Goal: Information Seeking & Learning: Learn about a topic

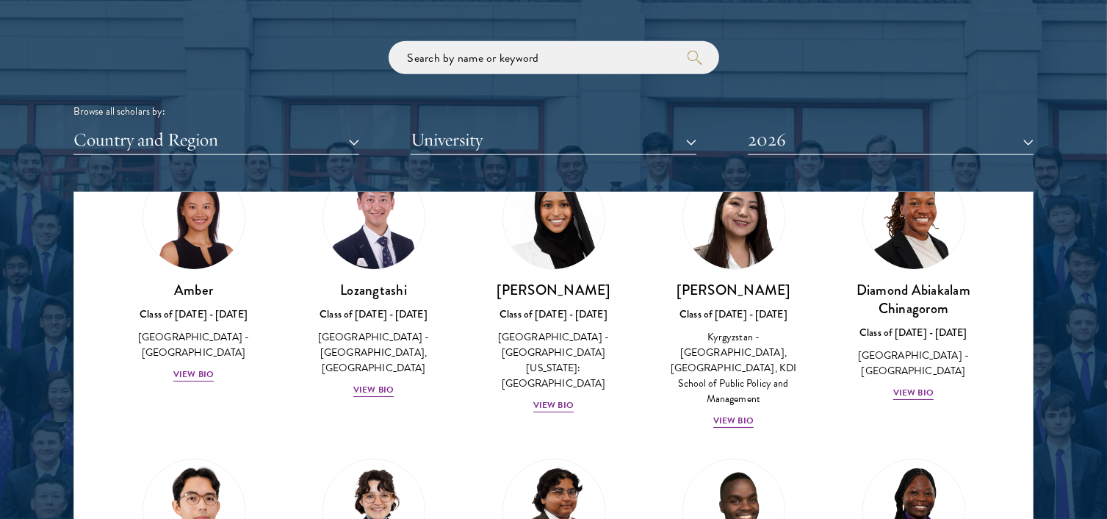
scroll to position [66, 0]
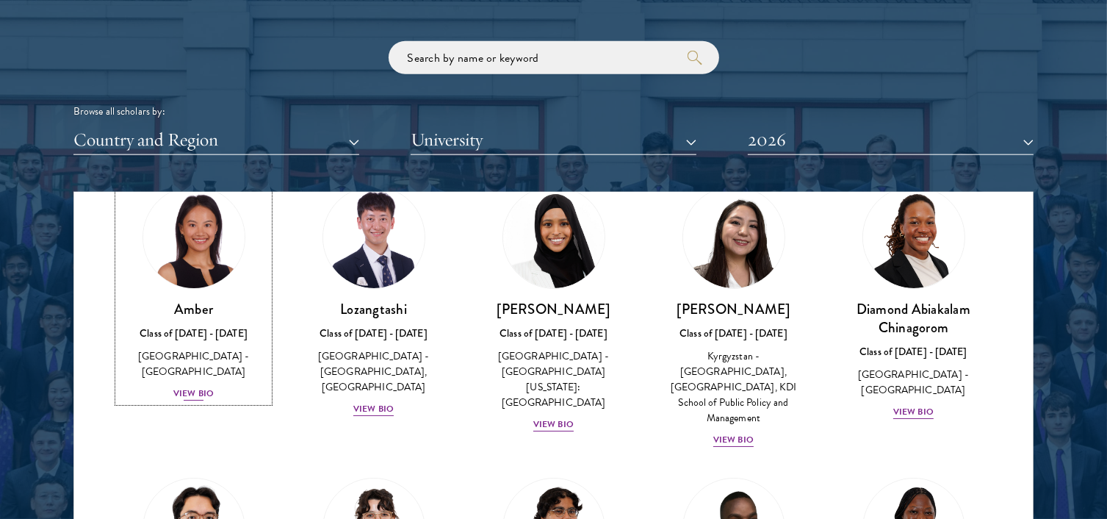
click at [197, 386] on div "View Bio" at bounding box center [193, 393] width 40 height 14
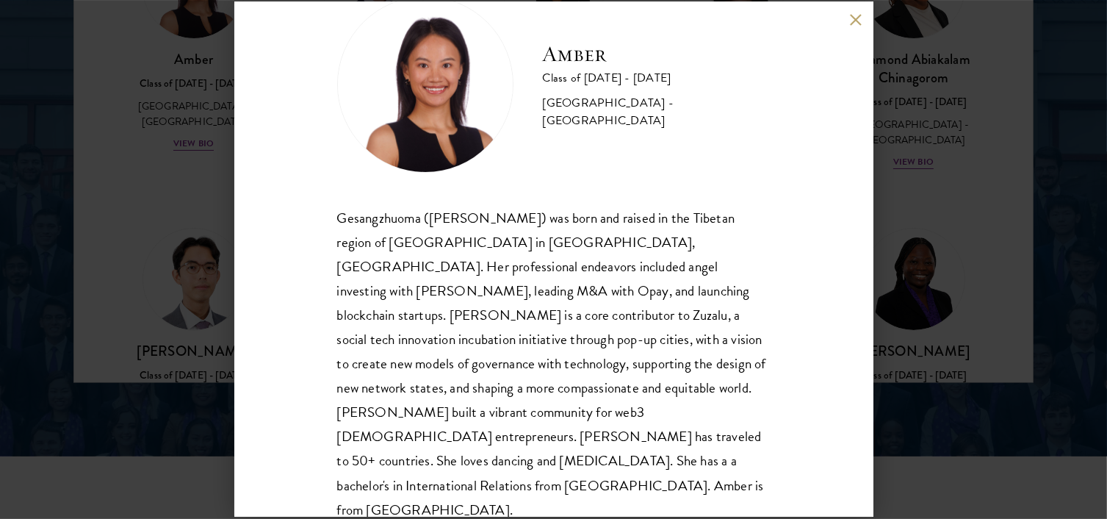
scroll to position [2015, 0]
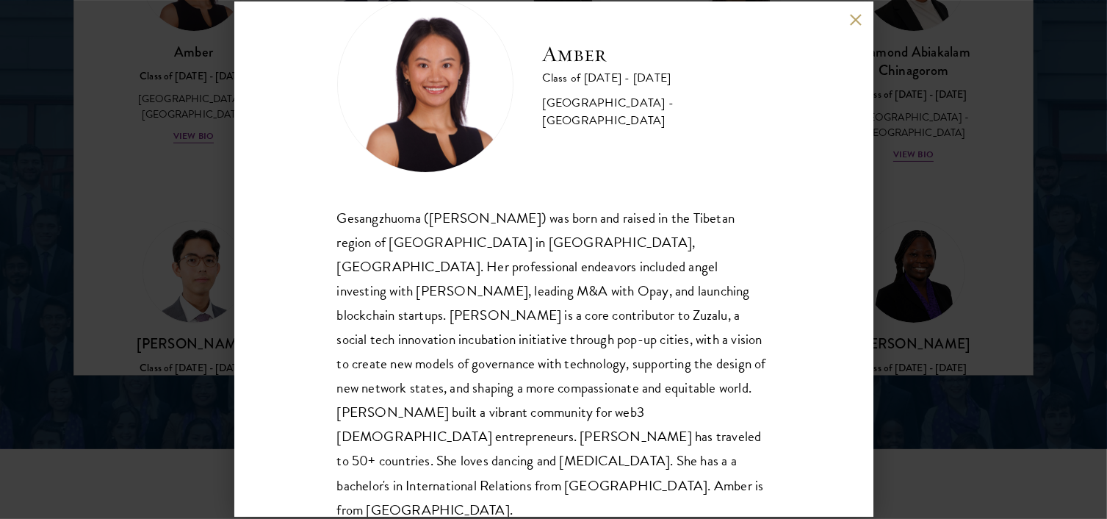
click at [859, 138] on div "Amber Class of [DATE] - [DATE] [GEOGRAPHIC_DATA] - [GEOGRAPHIC_DATA] Gesangzhuo…" at bounding box center [553, 259] width 639 height 514
click at [852, 18] on button at bounding box center [856, 19] width 12 height 12
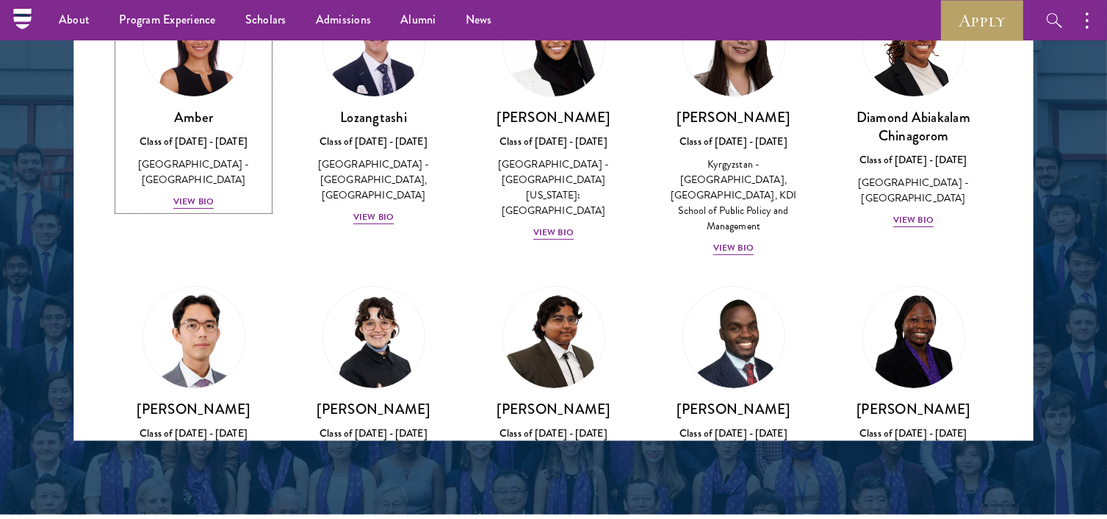
scroll to position [59, 0]
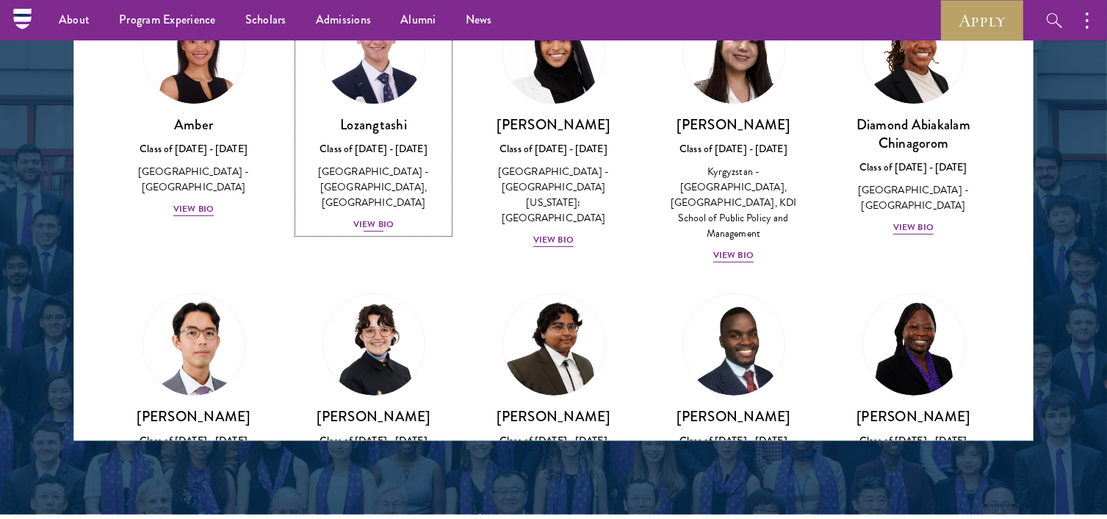
click at [360, 222] on div "View Bio" at bounding box center [373, 224] width 40 height 14
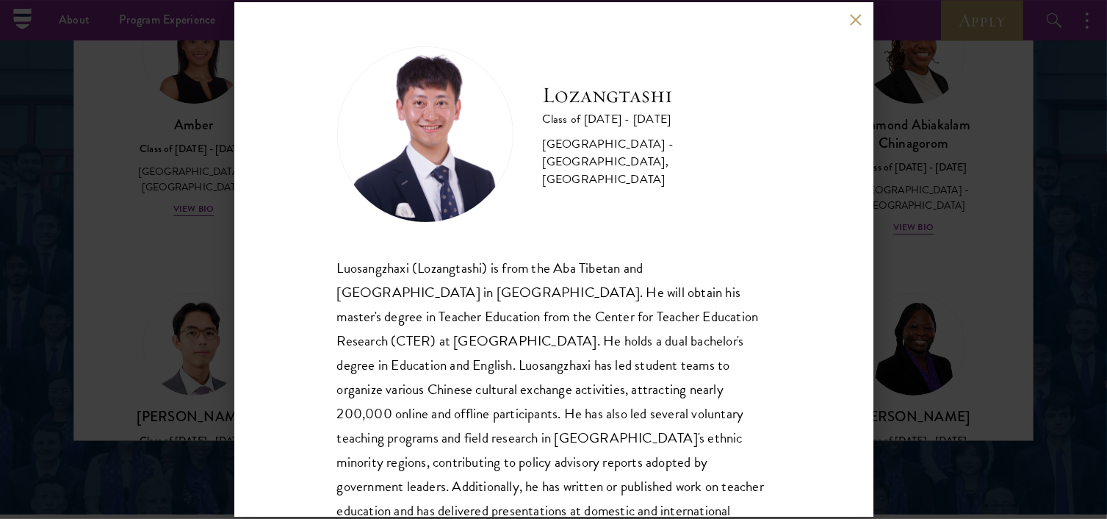
scroll to position [74, 0]
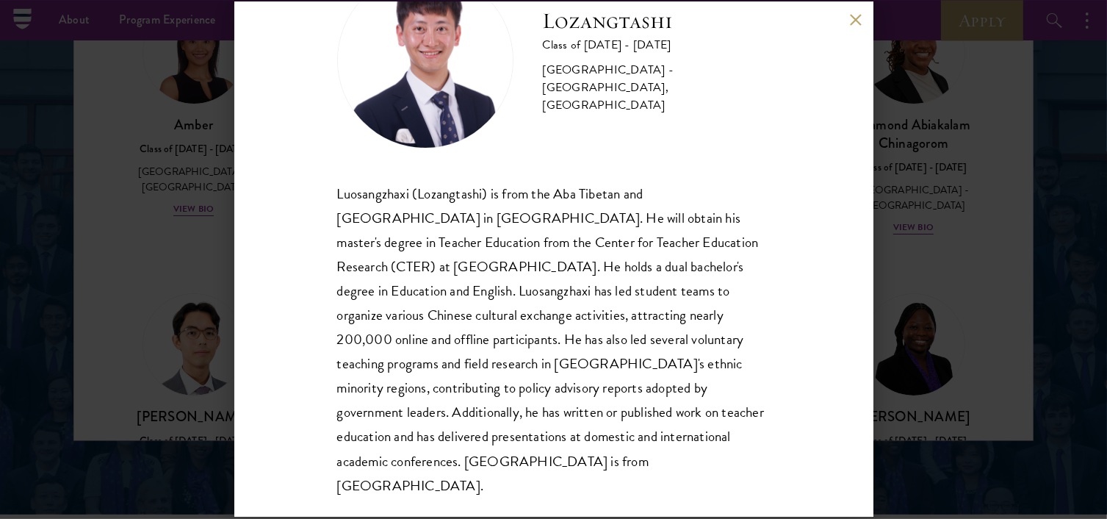
click at [855, 22] on button at bounding box center [856, 19] width 12 height 12
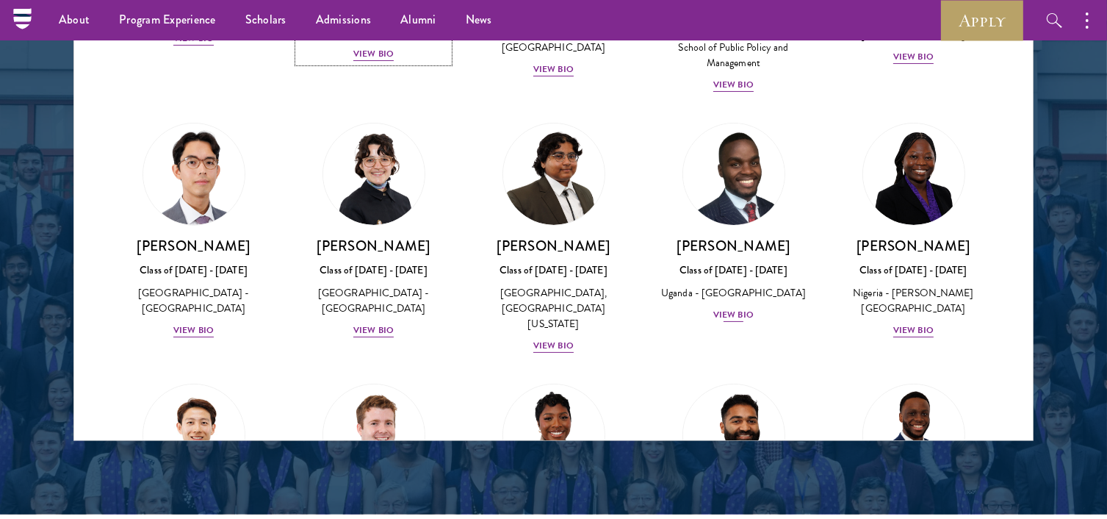
scroll to position [230, 0]
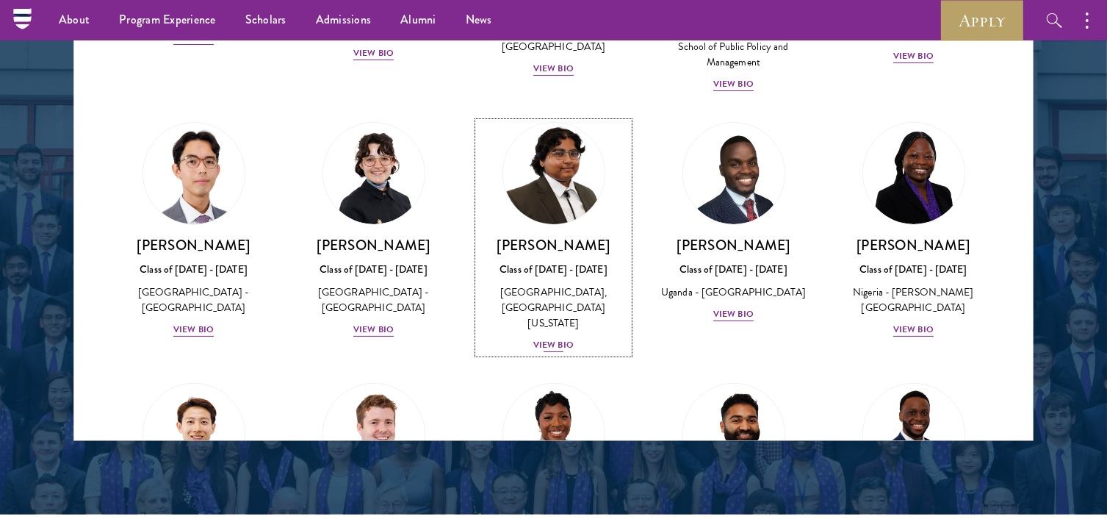
click at [547, 338] on div "View Bio" at bounding box center [553, 345] width 40 height 14
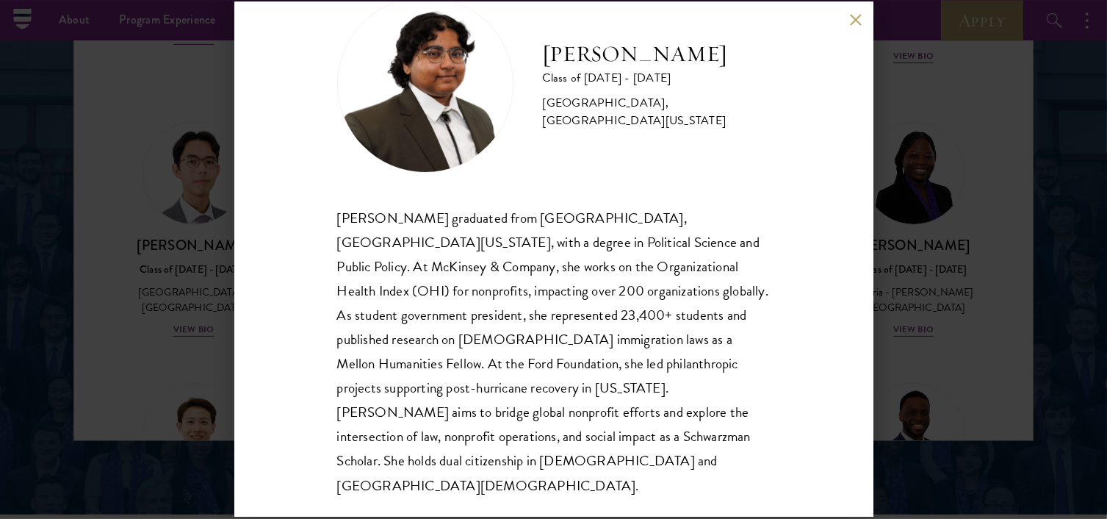
scroll to position [50, 0]
click at [853, 18] on button at bounding box center [856, 19] width 12 height 12
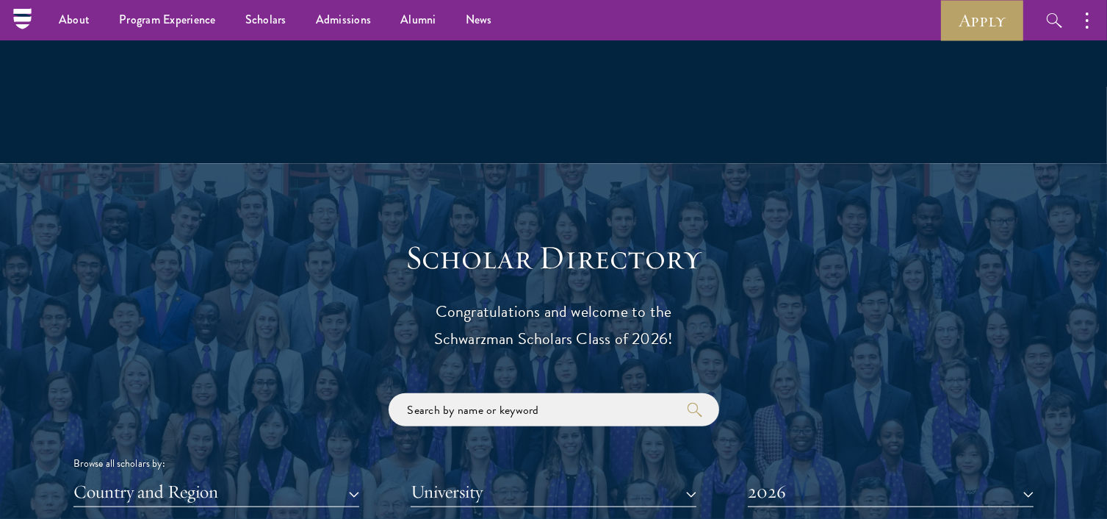
scroll to position [1403, 0]
